Goal: Transaction & Acquisition: Purchase product/service

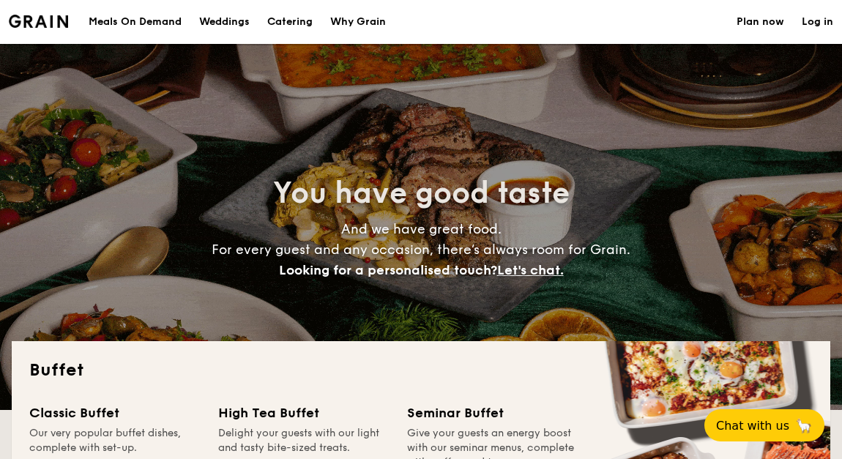
select select
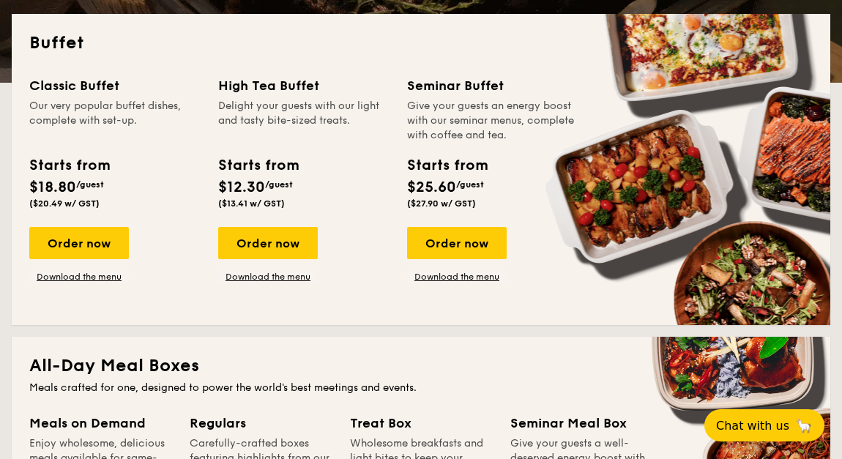
scroll to position [340, 0]
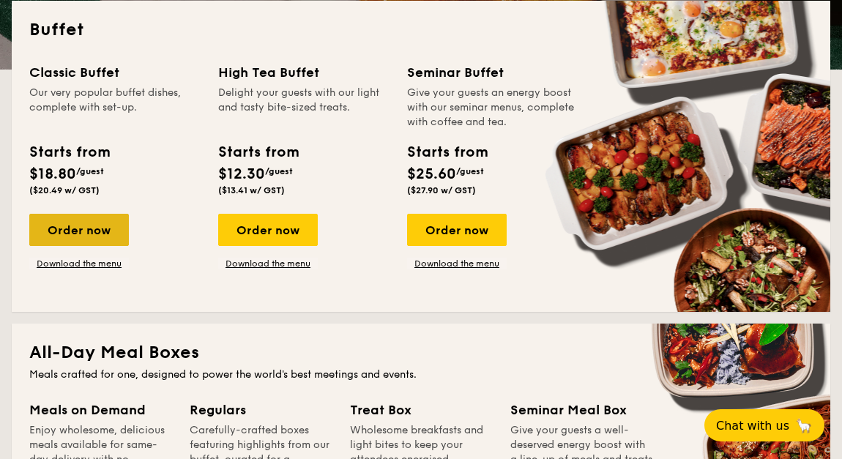
click at [106, 233] on div "Order now" at bounding box center [79, 230] width 100 height 32
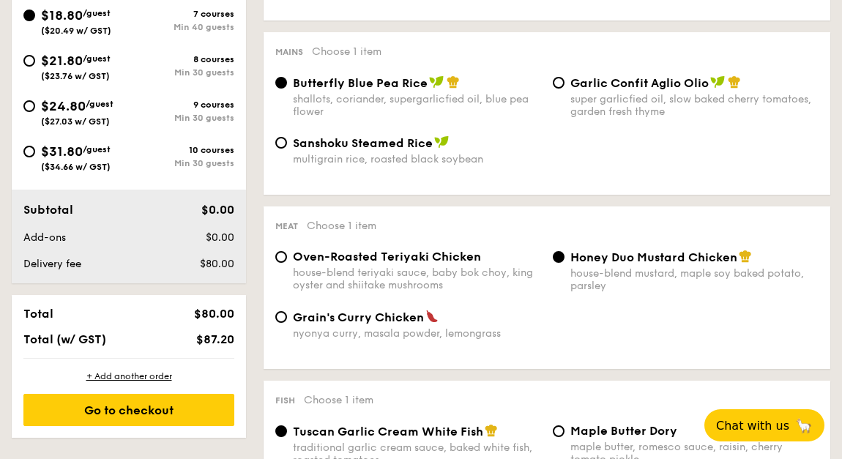
scroll to position [578, 0]
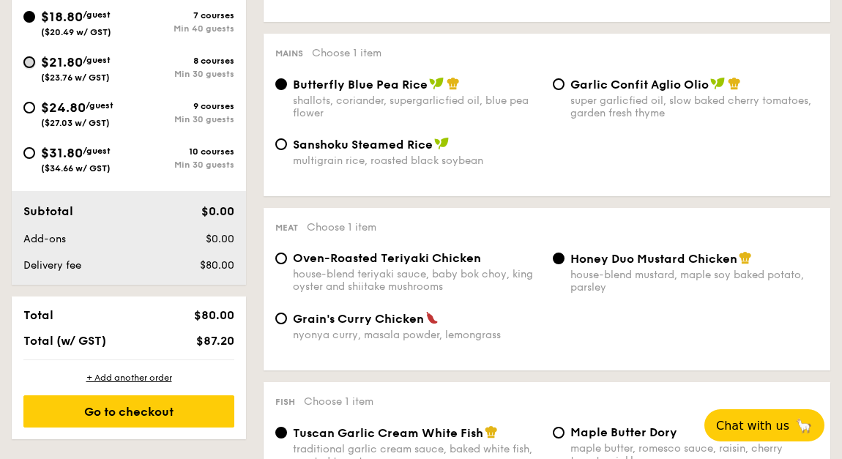
click at [33, 64] on input "$21.80 /guest ($23.76 w/ GST) 8 courses Min 30 guests" at bounding box center [29, 62] width 12 height 12
radio input "true"
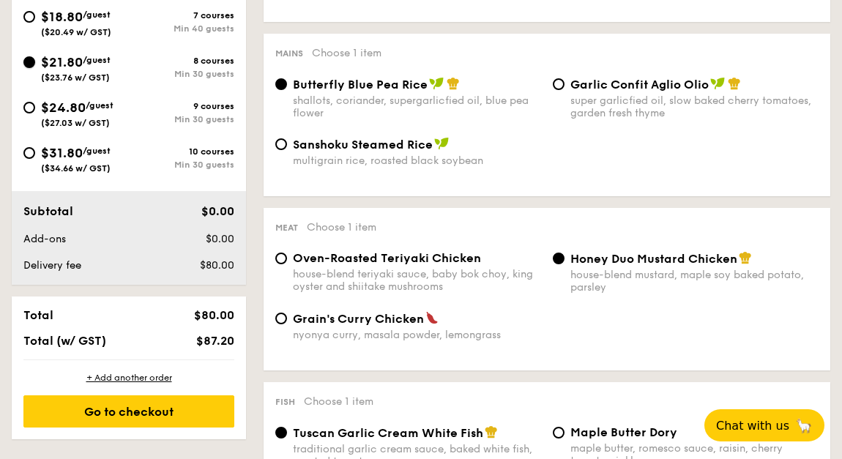
radio input "true"
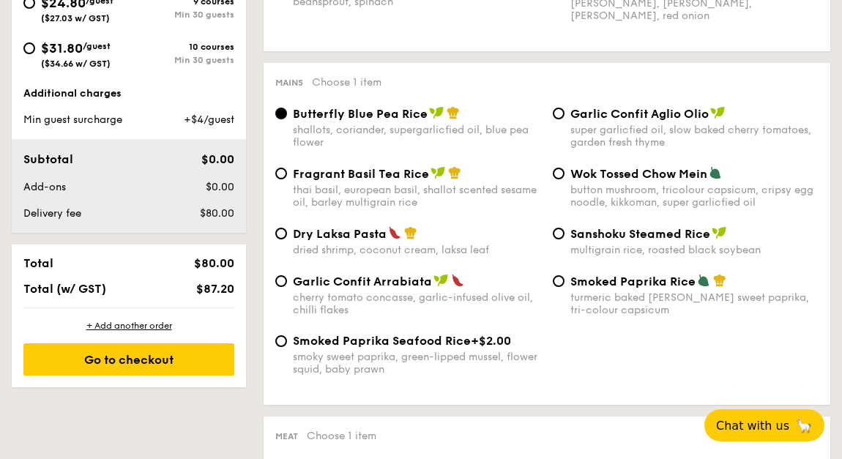
scroll to position [686, 0]
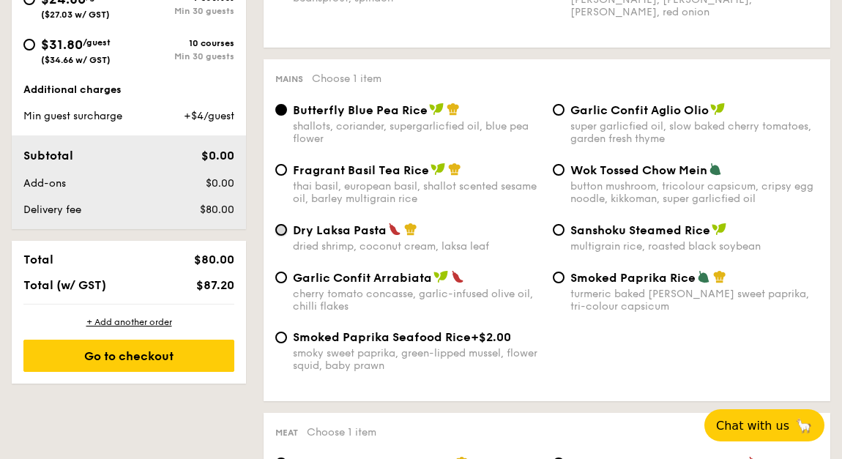
click at [278, 233] on input "Dry Laksa Pasta dried shrimp, coconut cream, laksa leaf" at bounding box center [281, 230] width 12 height 12
radio input "true"
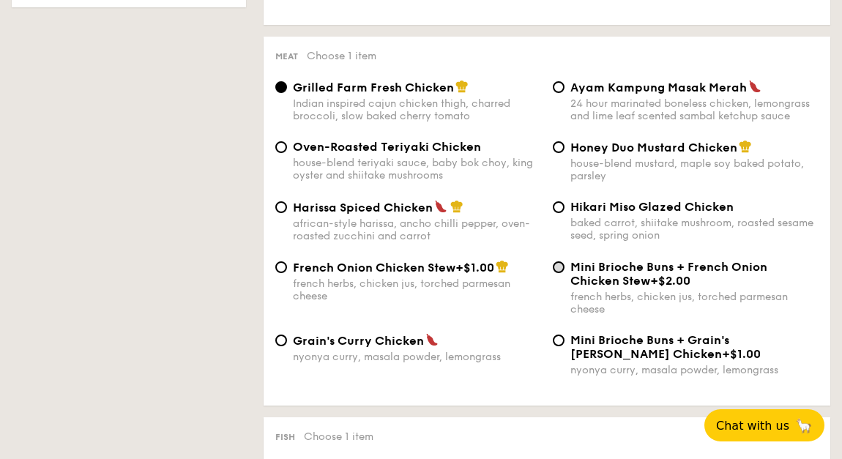
scroll to position [1064, 0]
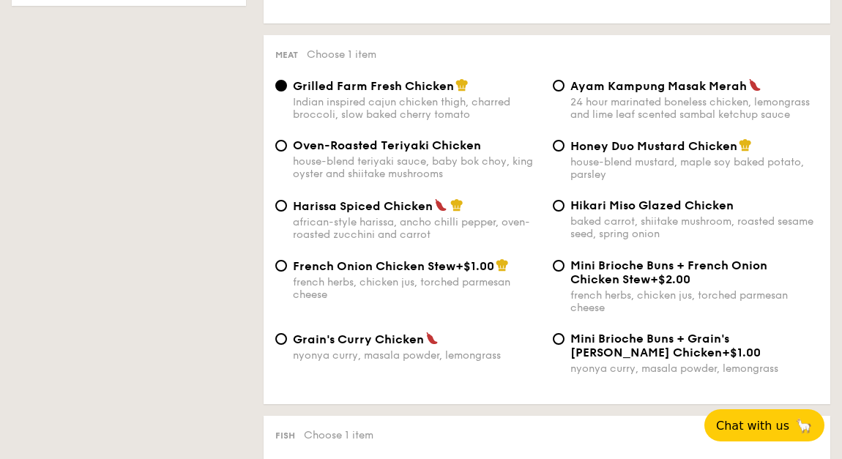
click at [550, 154] on div "Honey Duo Mustard Chicken house-blend mustard, maple soy baked potato, parsley" at bounding box center [685, 159] width 277 height 42
click at [555, 151] on input "Honey Duo Mustard Chicken house-blend mustard, maple soy baked potato, parsley" at bounding box center [558, 146] width 12 height 12
radio input "true"
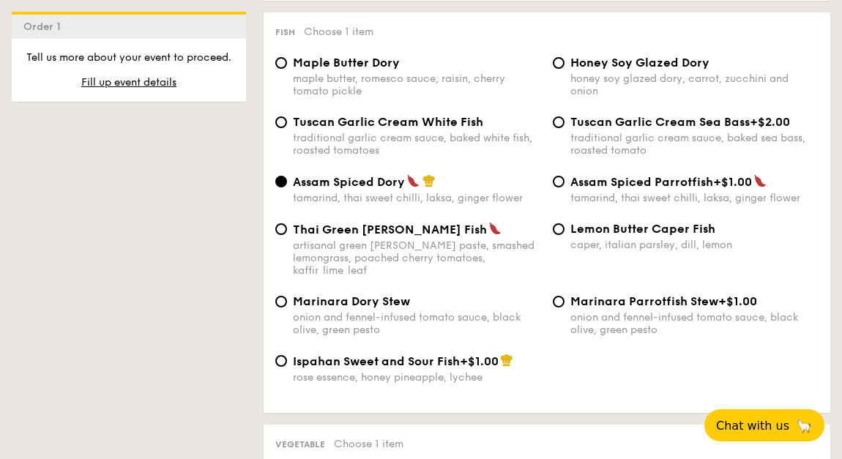
scroll to position [1470, 0]
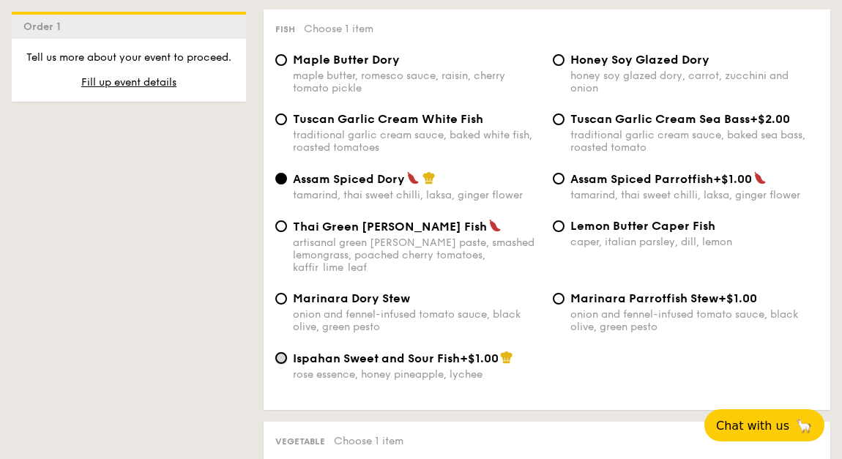
click at [282, 356] on input "Ispahan Sweet and Sour Fish +$1.00 rose essence, honey pineapple, lychee" at bounding box center [281, 358] width 12 height 12
radio input "true"
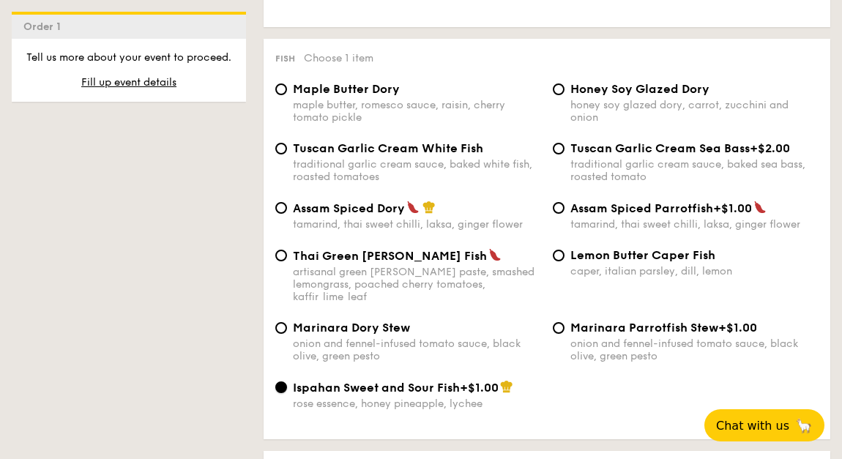
scroll to position [1439, 0]
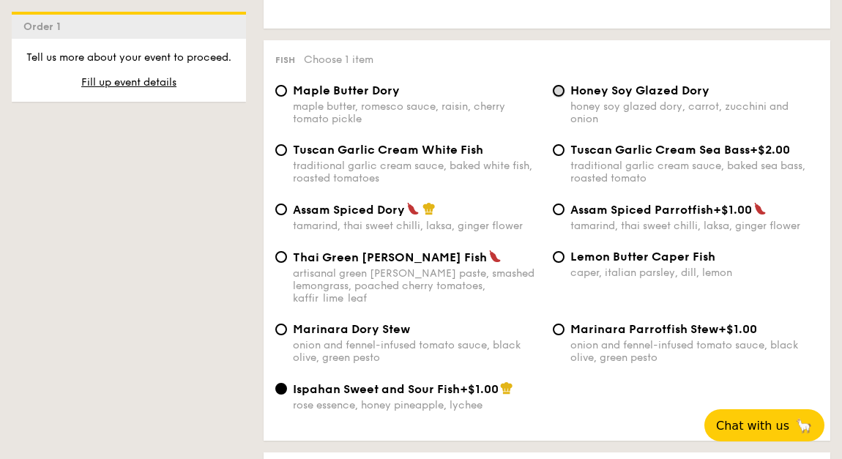
click at [555, 97] on input "Honey Soy Glazed Dory honey soy glazed dory, carrot, zucchini and onion" at bounding box center [558, 91] width 12 height 12
radio input "true"
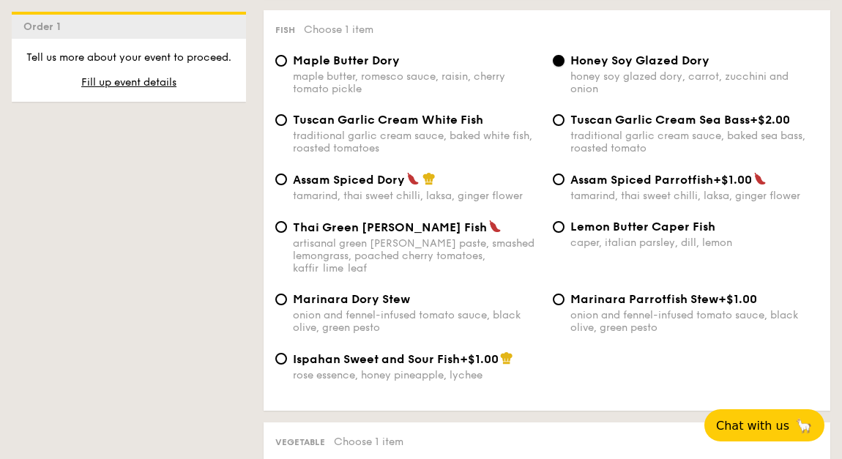
scroll to position [1472, 0]
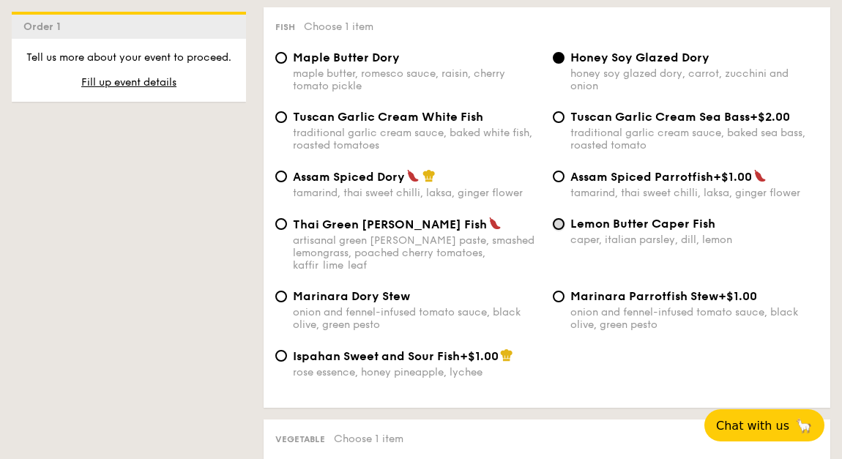
click at [559, 230] on input "Lemon Butter Caper Fish caper, italian parsley, dill, lemon" at bounding box center [558, 224] width 12 height 12
radio input "true"
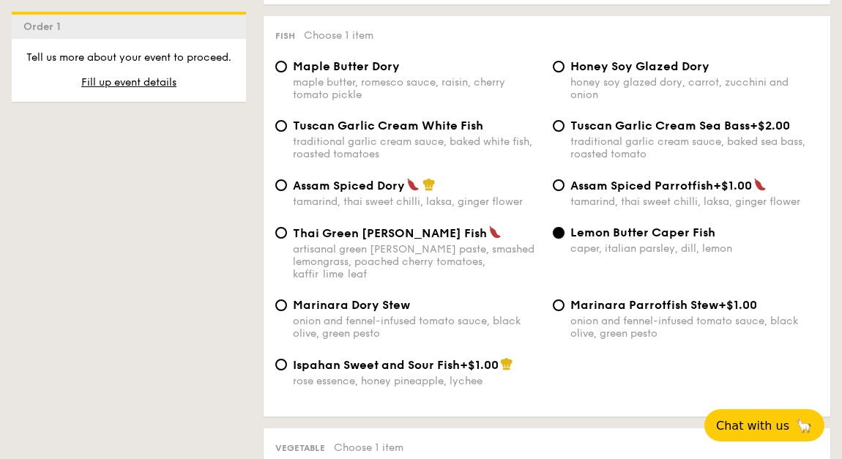
scroll to position [1448, 0]
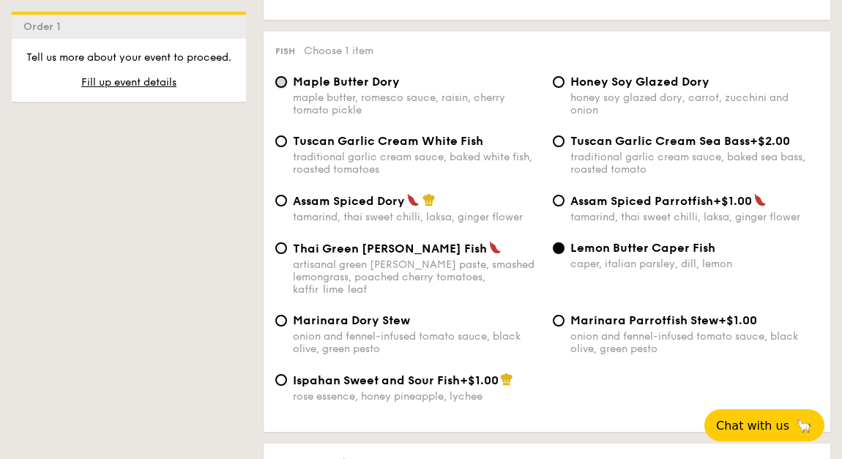
click at [282, 88] on input "Maple Butter Dory maple butter, romesco sauce, raisin, cherry tomato pickle" at bounding box center [281, 82] width 12 height 12
radio input "true"
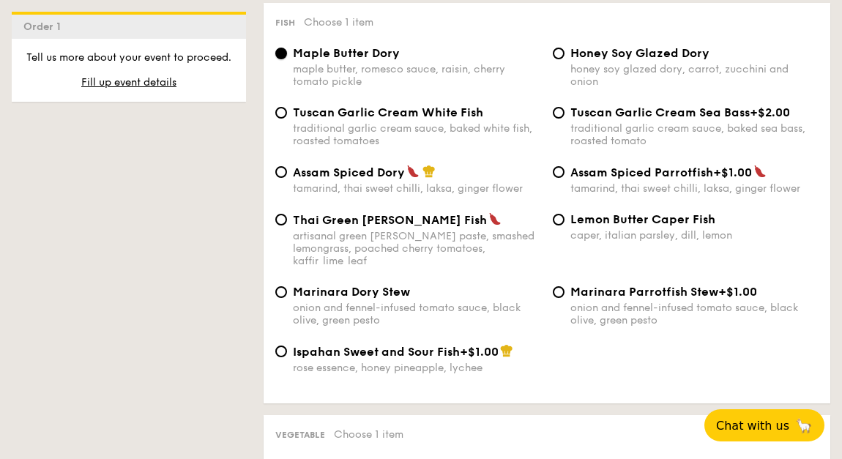
scroll to position [1480, 0]
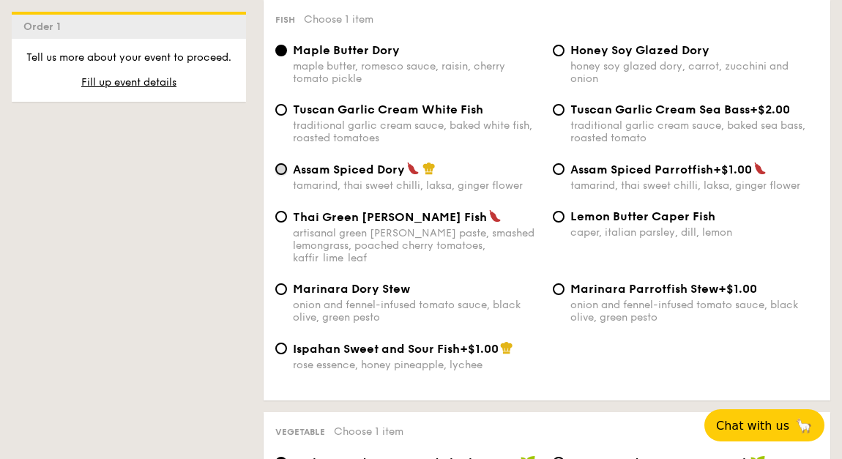
click at [280, 175] on input "Assam Spiced Dory tamarind, thai sweet chilli, laksa, ginger flower" at bounding box center [281, 169] width 12 height 12
radio input "true"
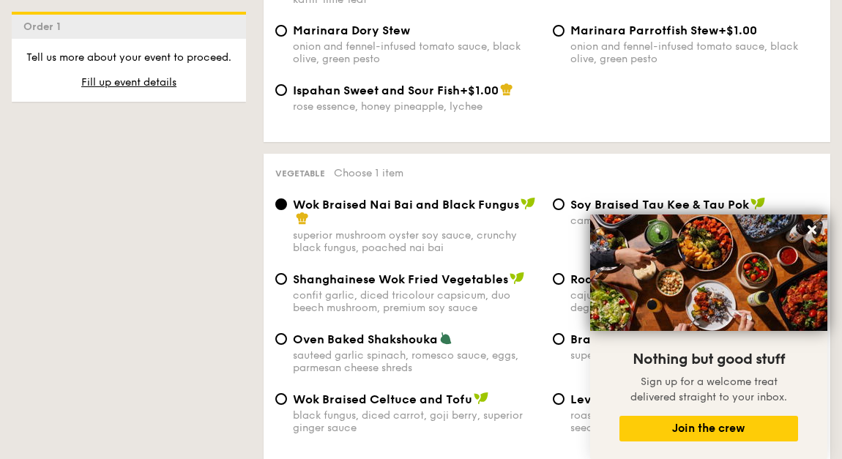
scroll to position [1739, 0]
click at [811, 227] on icon at bounding box center [811, 229] width 13 height 13
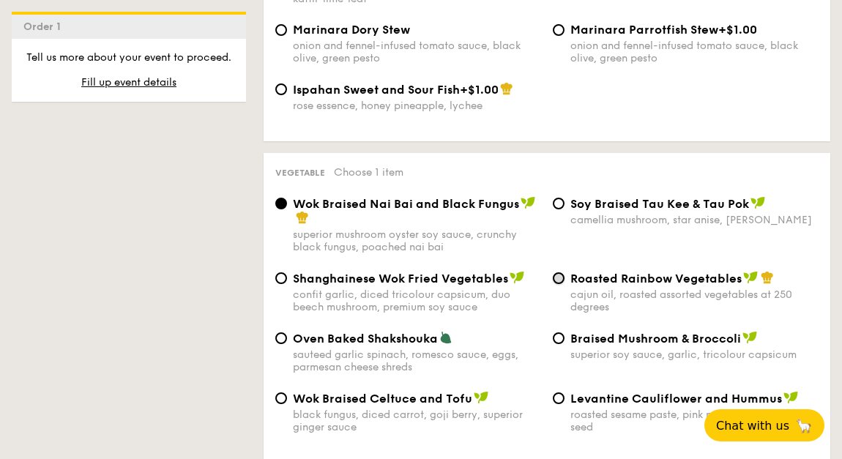
click at [560, 282] on input "Roasted Rainbow Vegetables cajun oil, roasted assorted vegetables at 250 degrees" at bounding box center [558, 278] width 12 height 12
radio input "true"
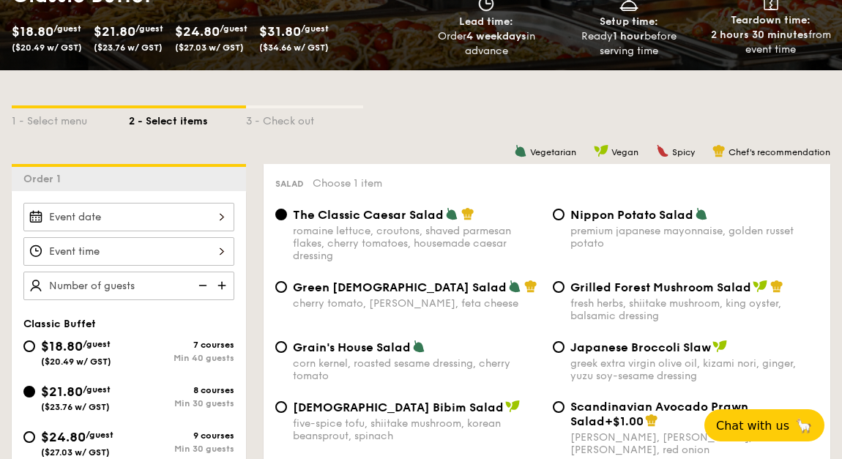
scroll to position [261, 0]
